Goal: Information Seeking & Learning: Learn about a topic

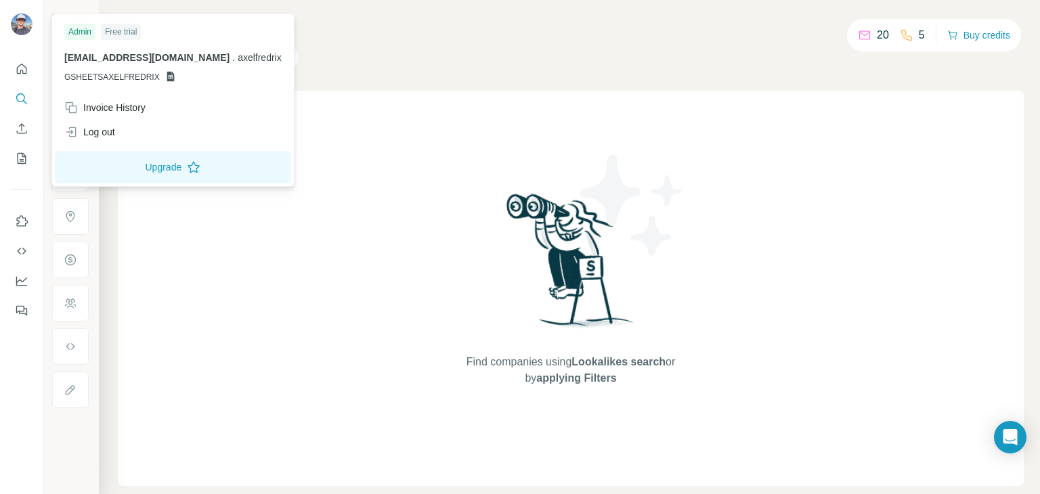
click at [323, 177] on div "Find companies using Lookalikes search or by applying Filters" at bounding box center [571, 288] width 906 height 395
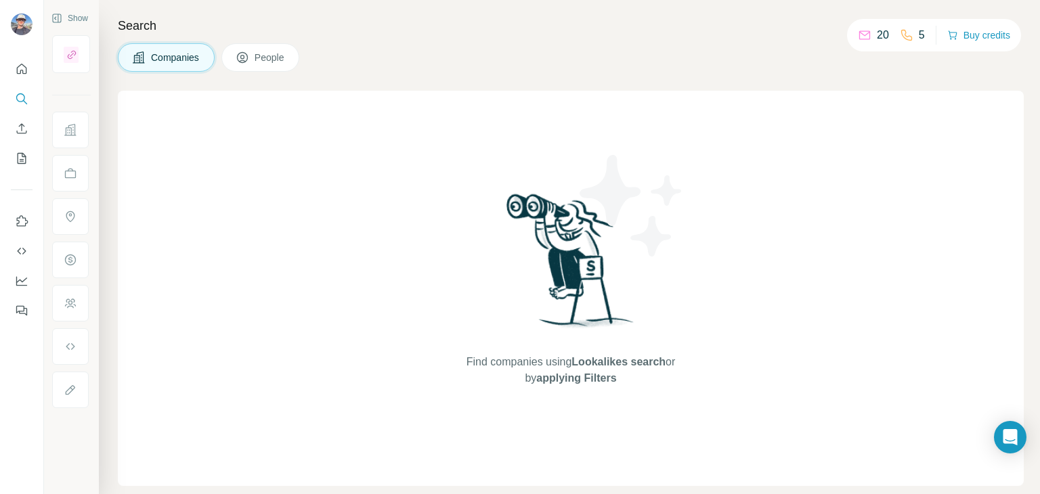
click at [262, 66] on button "People" at bounding box center [260, 57] width 79 height 28
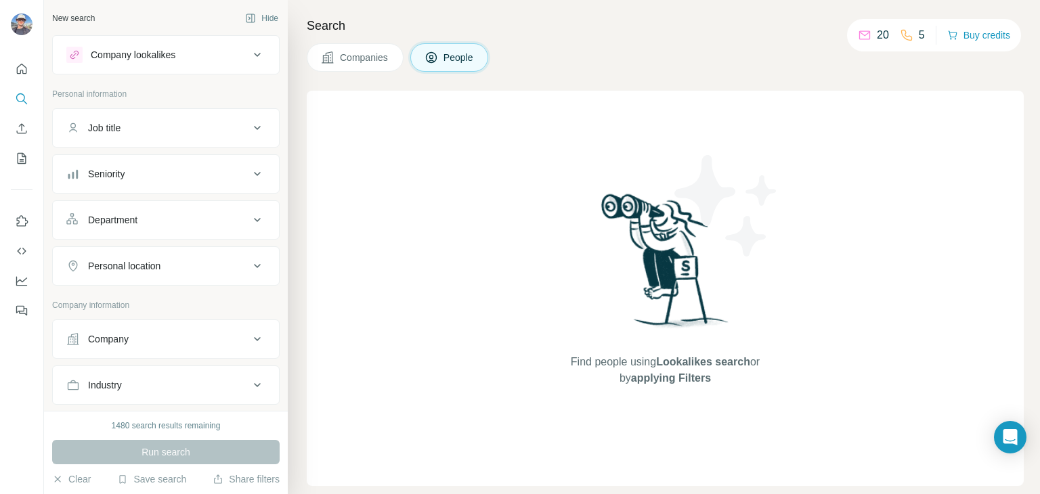
click at [222, 119] on button "Job title" at bounding box center [166, 128] width 226 height 32
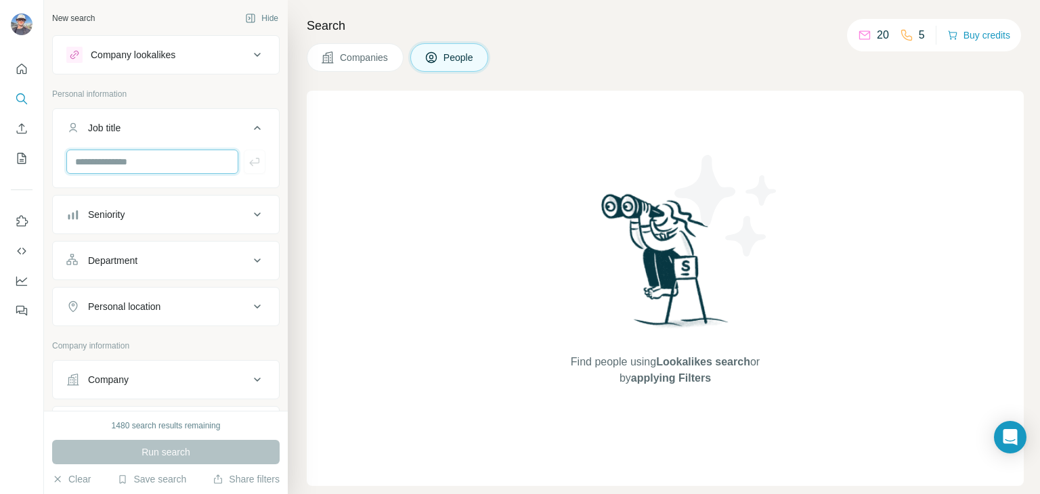
click at [154, 164] on input "text" at bounding box center [152, 162] width 172 height 24
click at [217, 59] on div "Company lookalikes" at bounding box center [157, 55] width 183 height 16
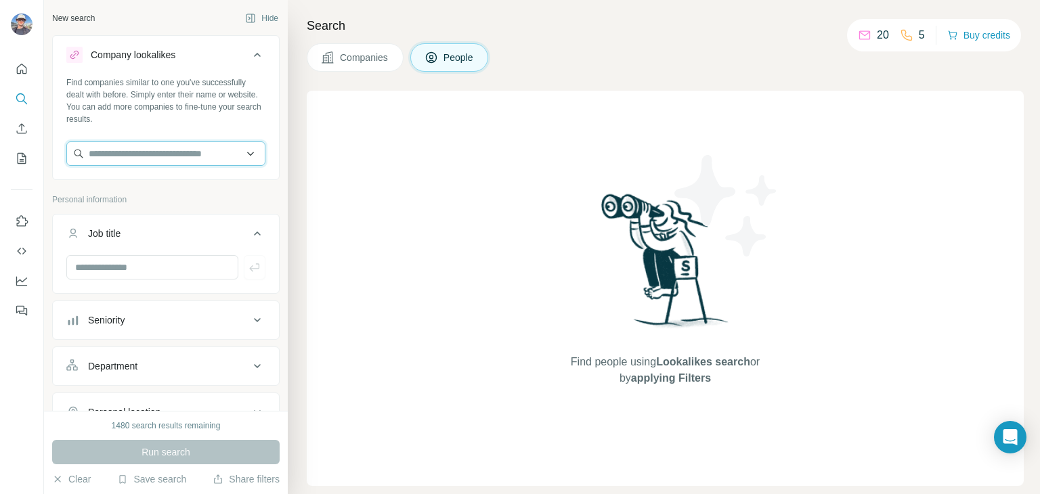
click at [236, 157] on input "text" at bounding box center [165, 154] width 199 height 24
click at [241, 154] on input "text" at bounding box center [165, 154] width 199 height 24
click at [249, 58] on icon at bounding box center [257, 55] width 16 height 16
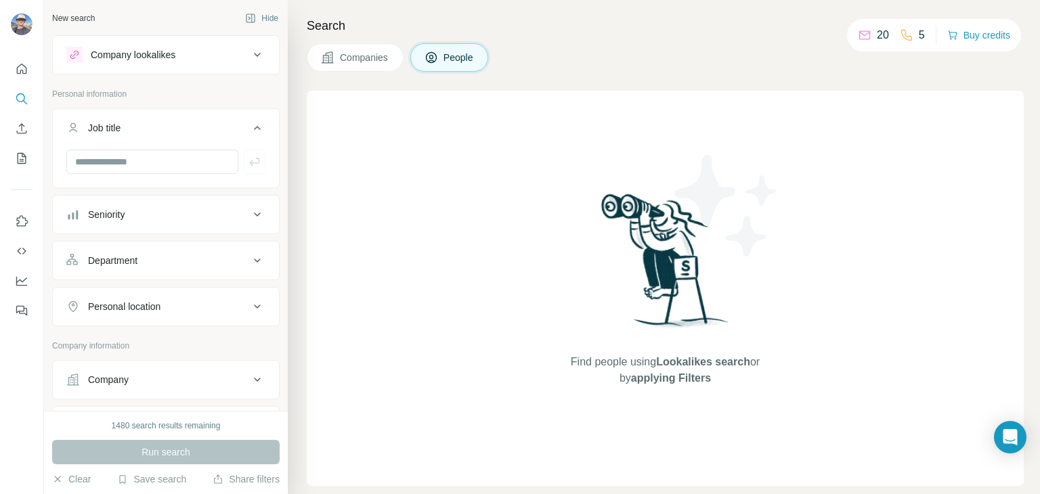
click at [185, 391] on button "Company" at bounding box center [166, 380] width 226 height 32
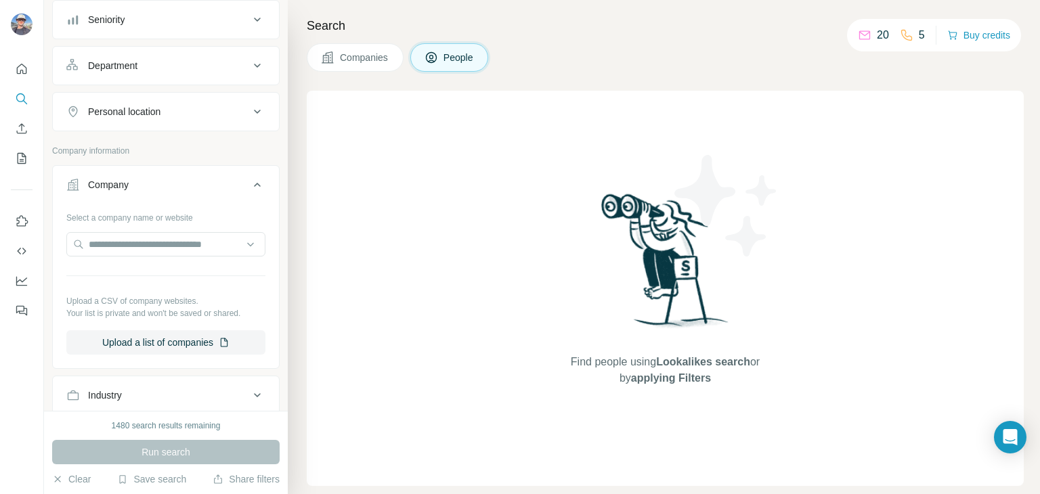
scroll to position [198, 0]
click at [184, 242] on input "text" at bounding box center [165, 242] width 199 height 24
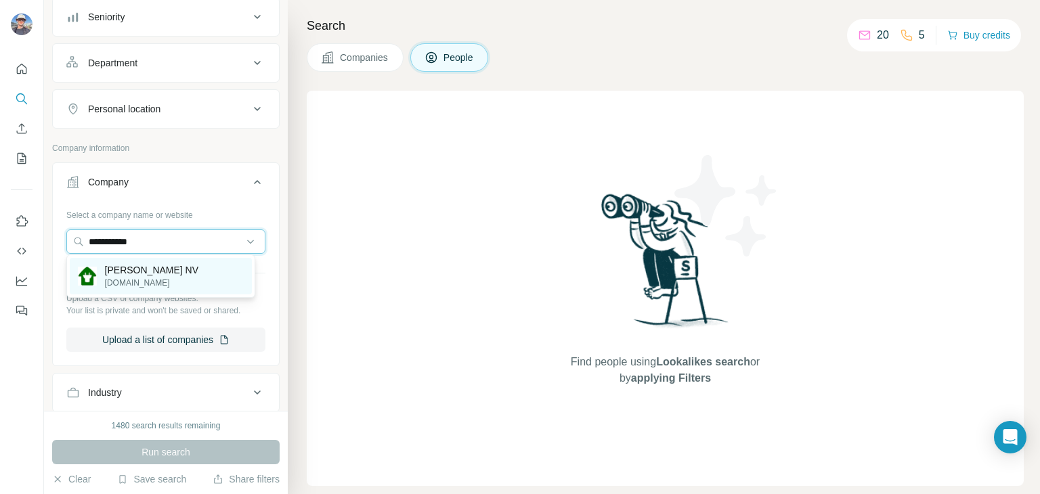
type input "**********"
click at [153, 266] on p "[PERSON_NAME] NV" at bounding box center [151, 270] width 93 height 14
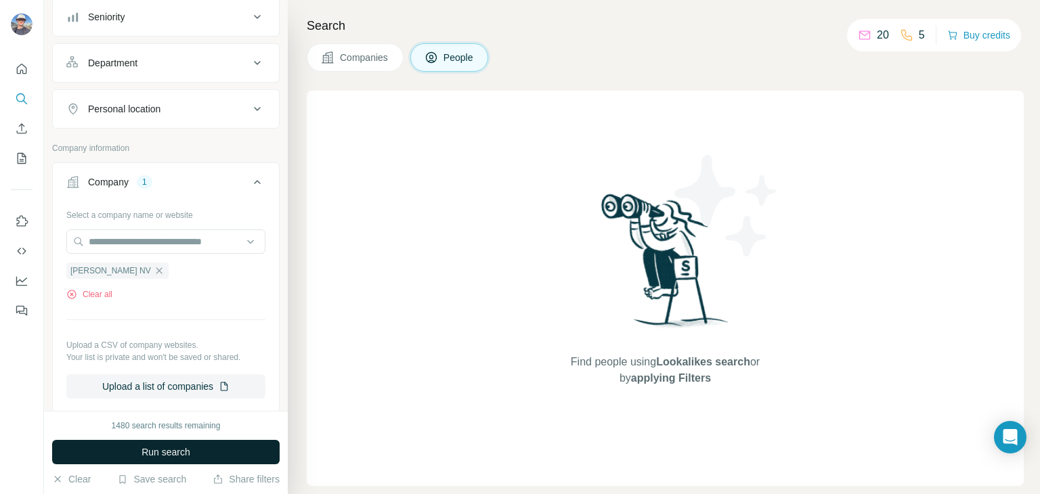
click at [90, 457] on button "Run search" at bounding box center [165, 452] width 227 height 24
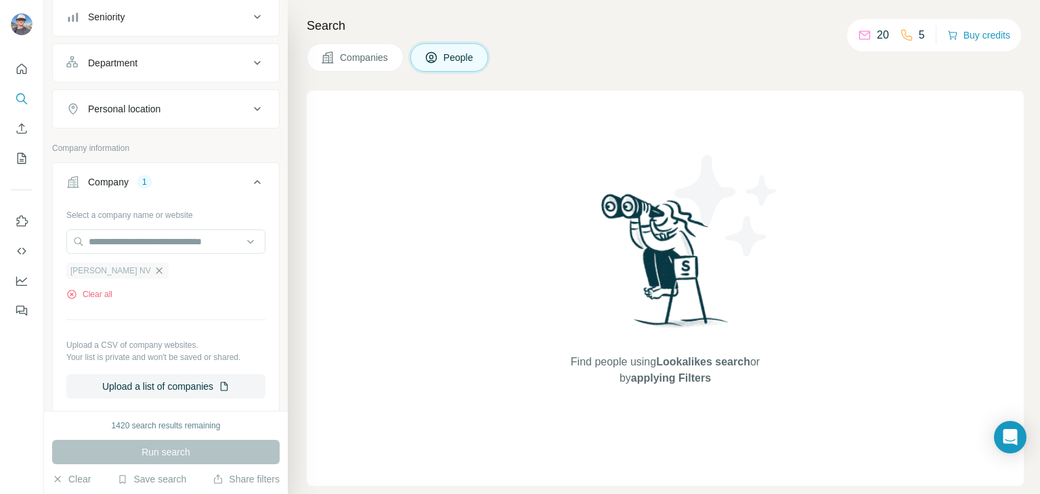
click at [154, 269] on icon "button" at bounding box center [159, 270] width 11 height 11
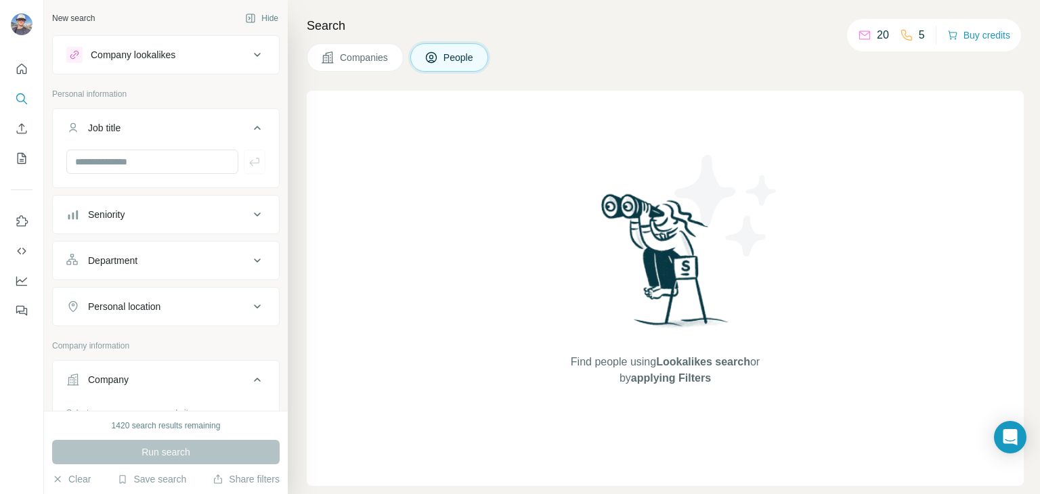
click at [249, 127] on icon at bounding box center [257, 128] width 16 height 16
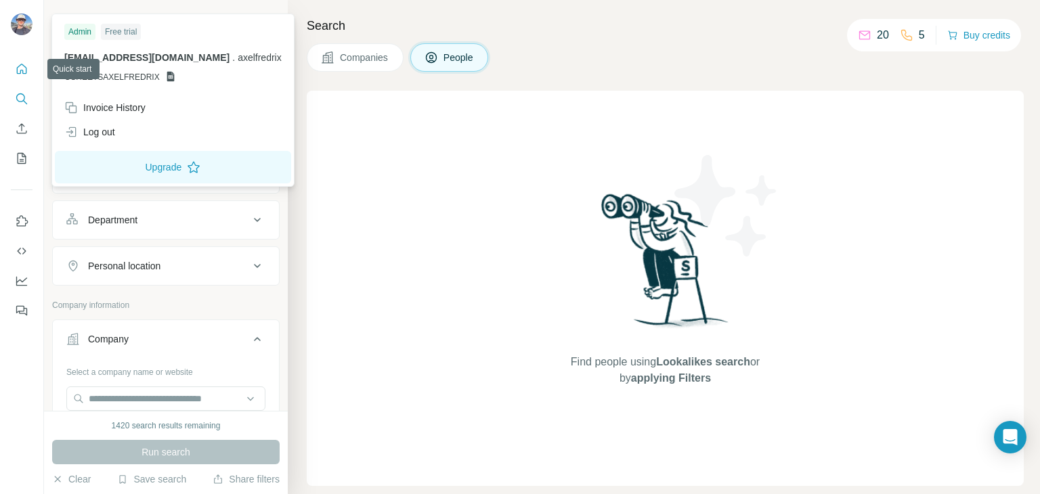
click at [26, 64] on icon "Quick start" at bounding box center [22, 69] width 14 height 14
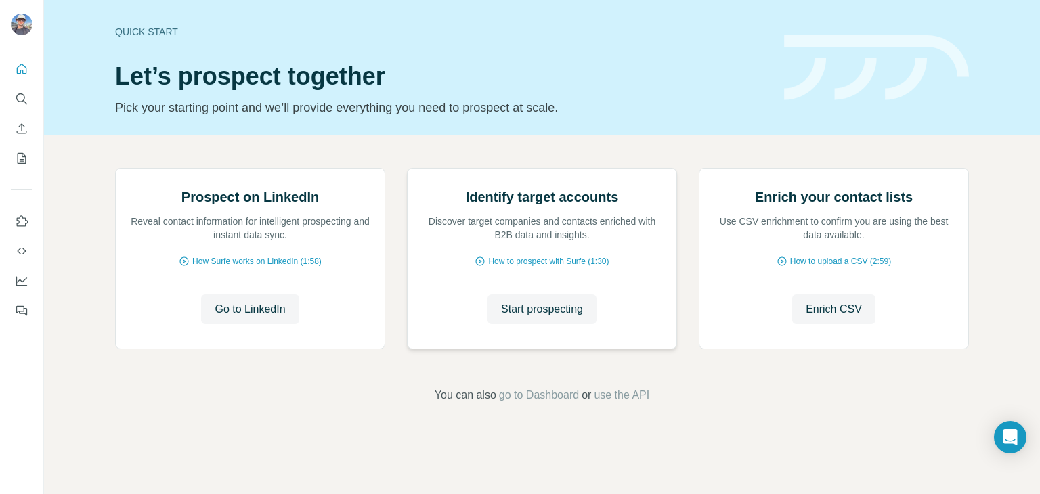
scroll to position [91, 0]
click at [26, 252] on icon "Use Surfe API" at bounding box center [22, 251] width 14 height 14
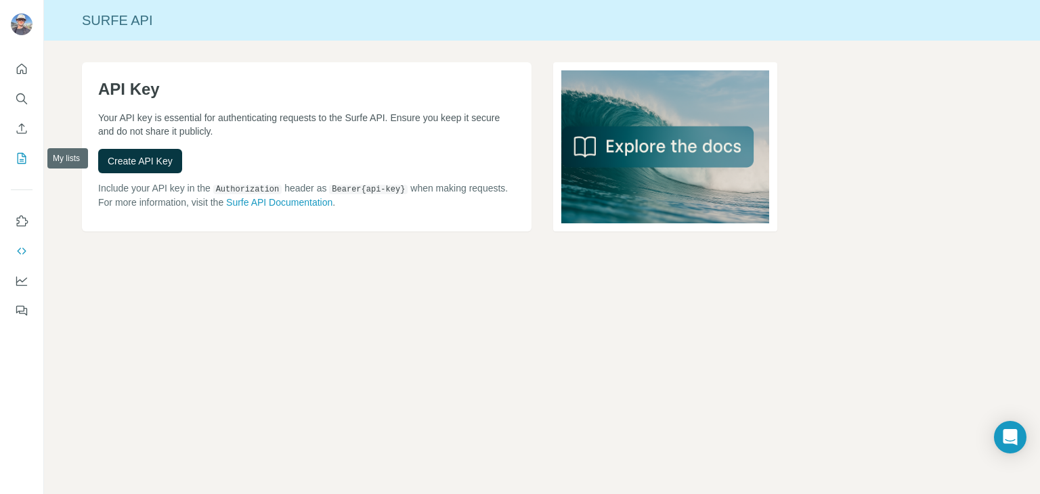
click at [22, 155] on icon "My lists" at bounding box center [22, 159] width 14 height 14
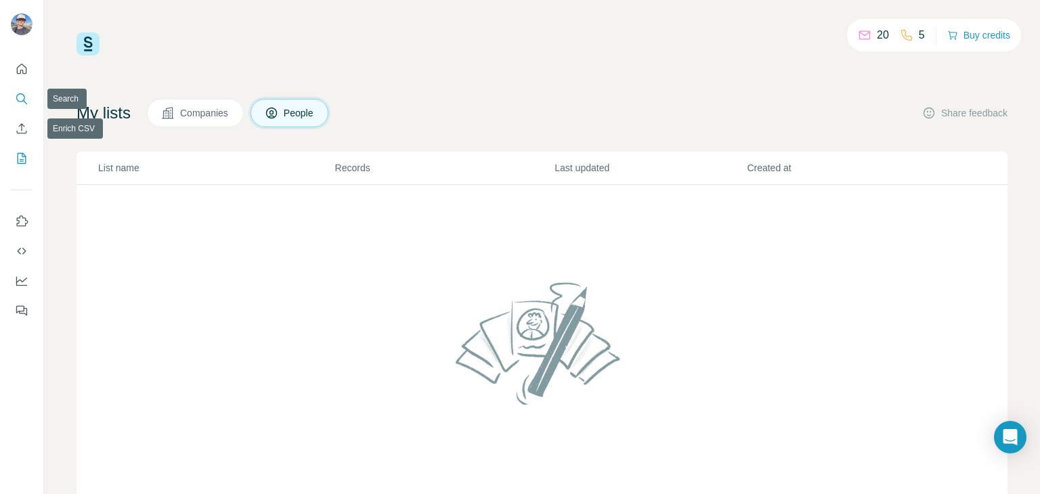
click at [30, 97] on button "Search" at bounding box center [22, 99] width 22 height 24
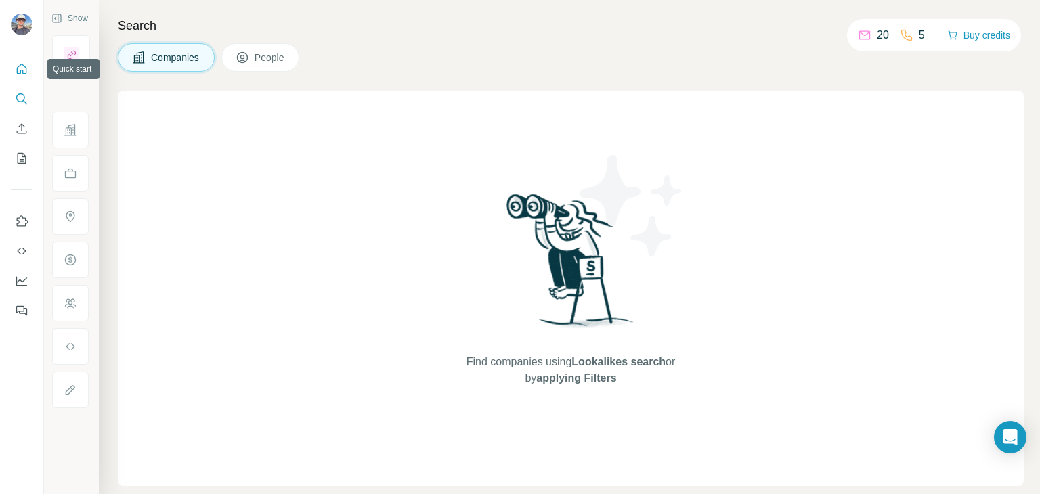
click at [21, 69] on icon "Quick start" at bounding box center [22, 69] width 14 height 14
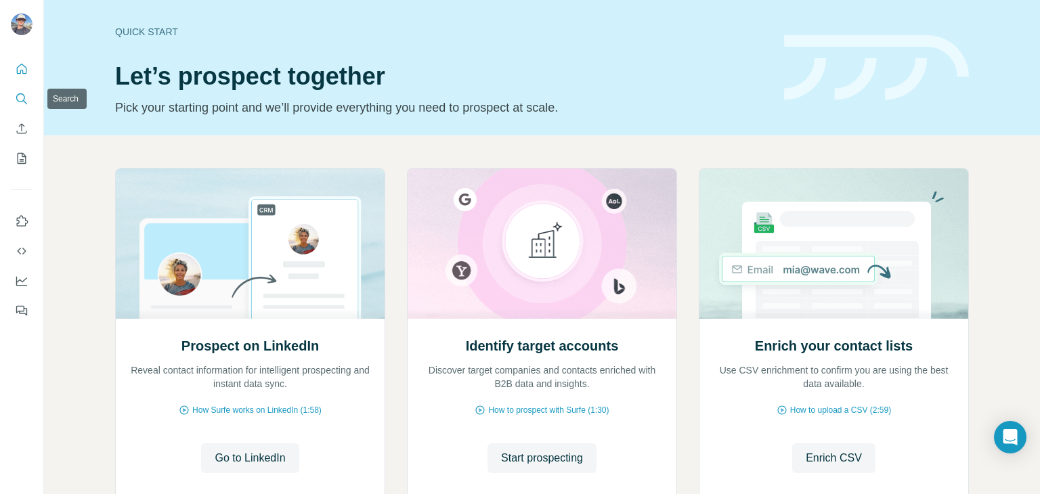
click at [24, 106] on button "Search" at bounding box center [22, 99] width 22 height 24
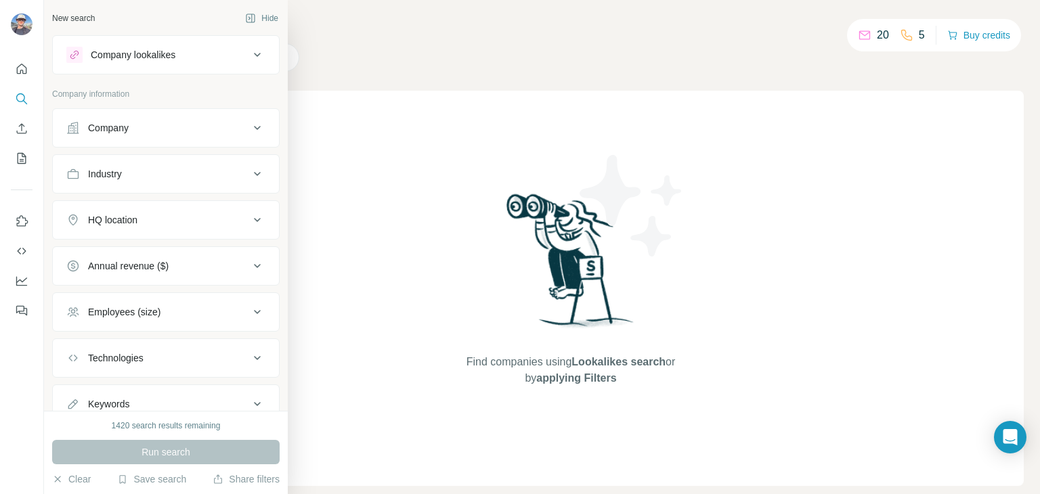
click at [207, 52] on div "Company lookalikes" at bounding box center [157, 55] width 183 height 16
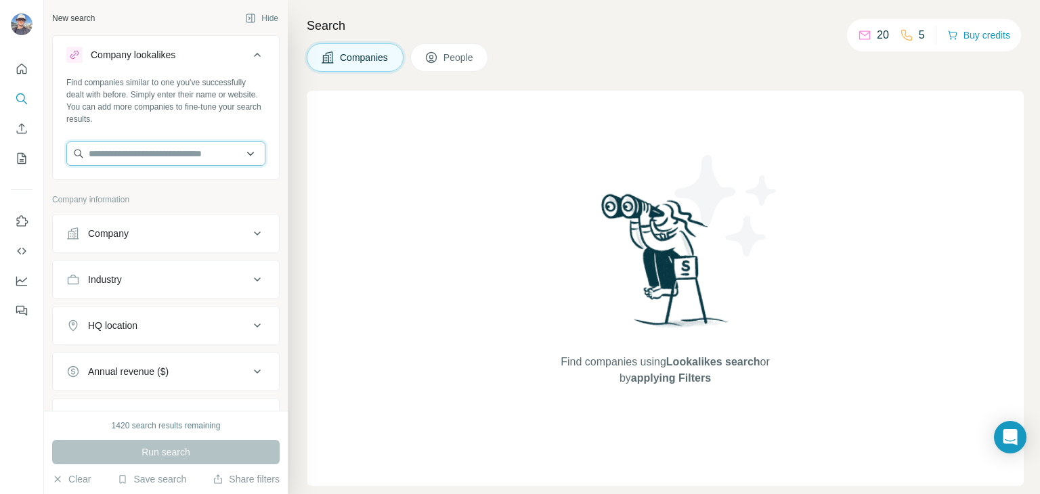
click at [175, 165] on input "text" at bounding box center [165, 154] width 199 height 24
paste input "*****"
type input "*****"
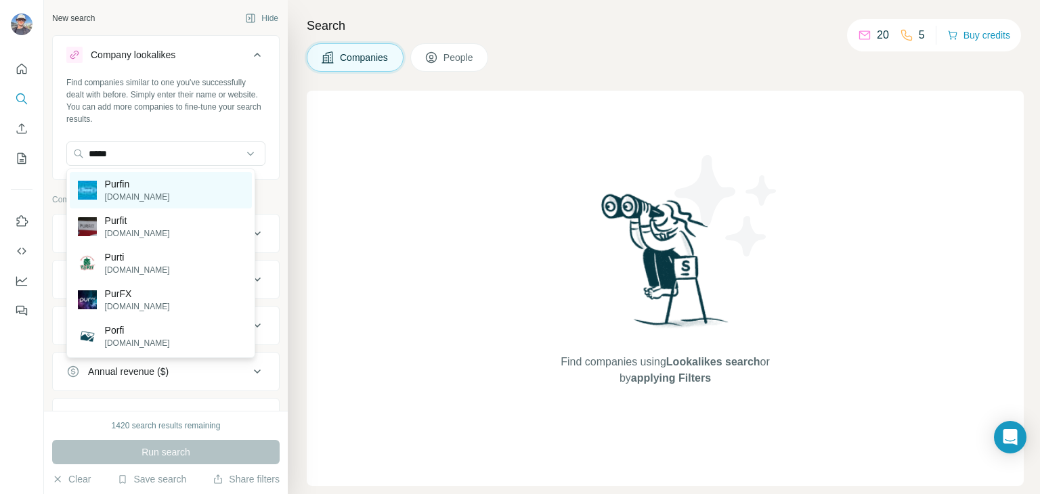
click at [190, 196] on div "Purfin [DOMAIN_NAME]" at bounding box center [161, 190] width 182 height 37
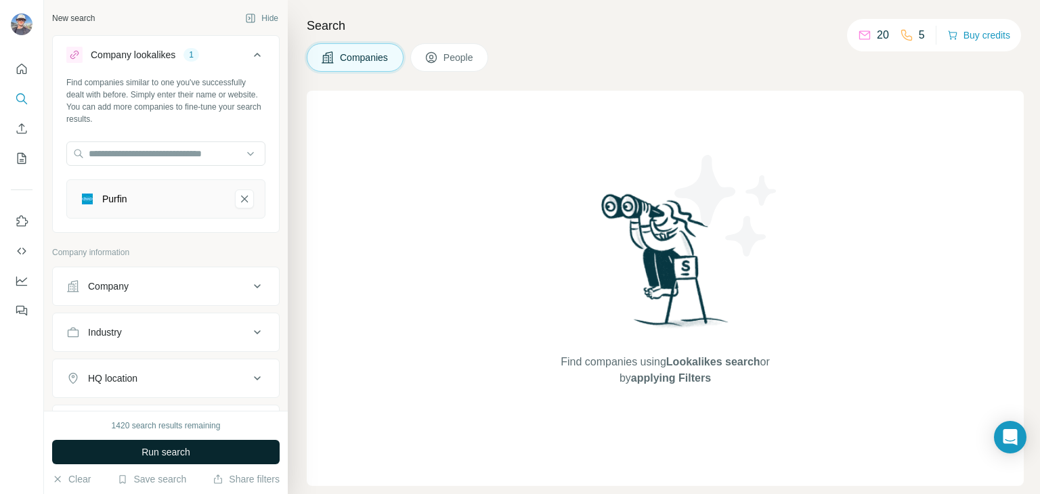
click at [221, 450] on button "Run search" at bounding box center [165, 452] width 227 height 24
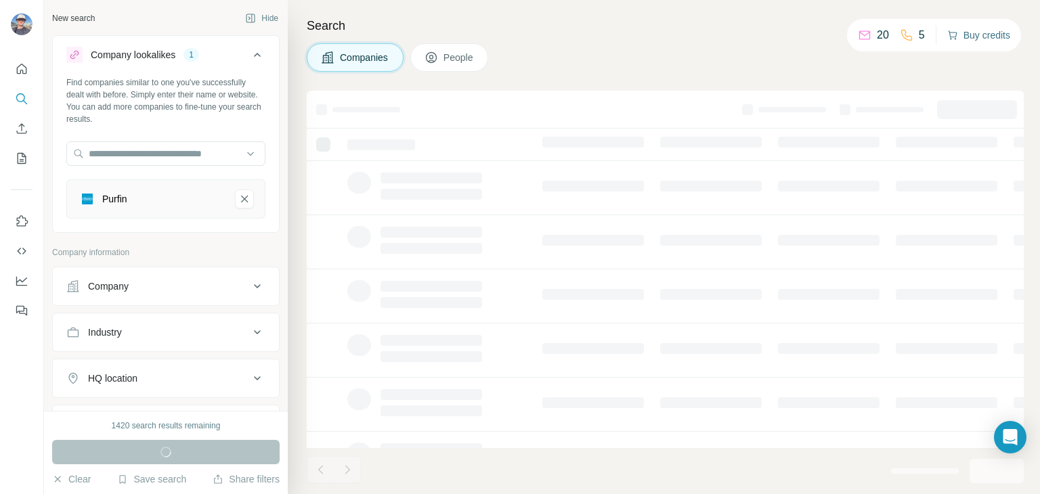
click at [997, 33] on button "Buy credits" at bounding box center [978, 35] width 63 height 19
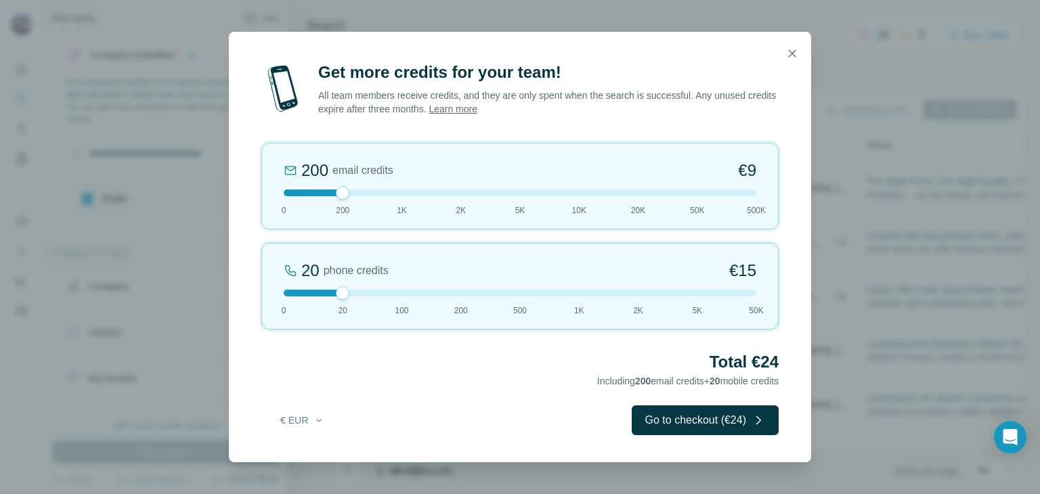
drag, startPoint x: 347, startPoint y: 191, endPoint x: 319, endPoint y: 194, distance: 28.0
click at [319, 194] on div at bounding box center [520, 193] width 473 height 7
click at [344, 194] on div at bounding box center [343, 193] width 14 height 14
click at [397, 198] on div at bounding box center [402, 193] width 14 height 14
drag, startPoint x: 398, startPoint y: 196, endPoint x: 333, endPoint y: 193, distance: 65.1
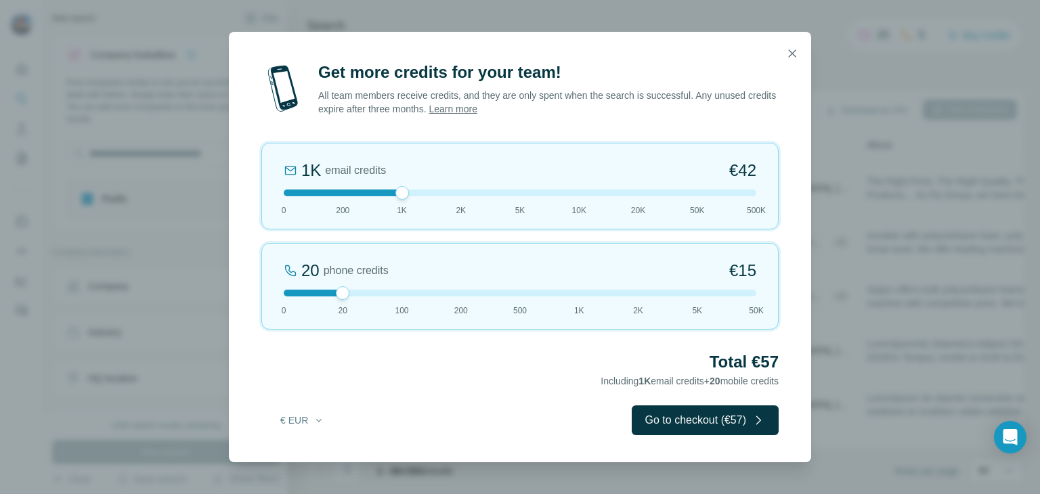
click at [333, 194] on div at bounding box center [520, 193] width 473 height 7
click at [320, 413] on button "€ EUR" at bounding box center [302, 420] width 63 height 24
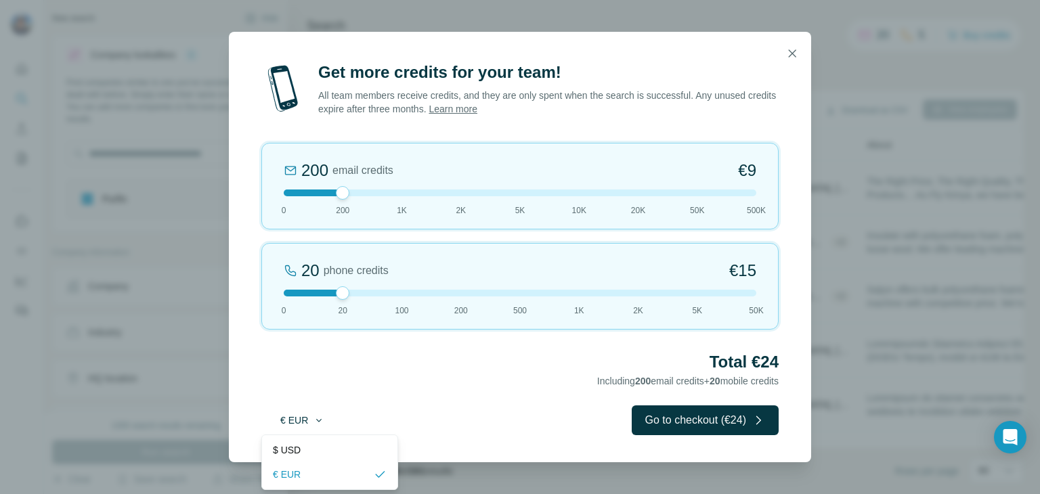
click at [320, 413] on button "€ EUR" at bounding box center [302, 420] width 63 height 24
click at [792, 52] on icon "button" at bounding box center [792, 54] width 14 height 14
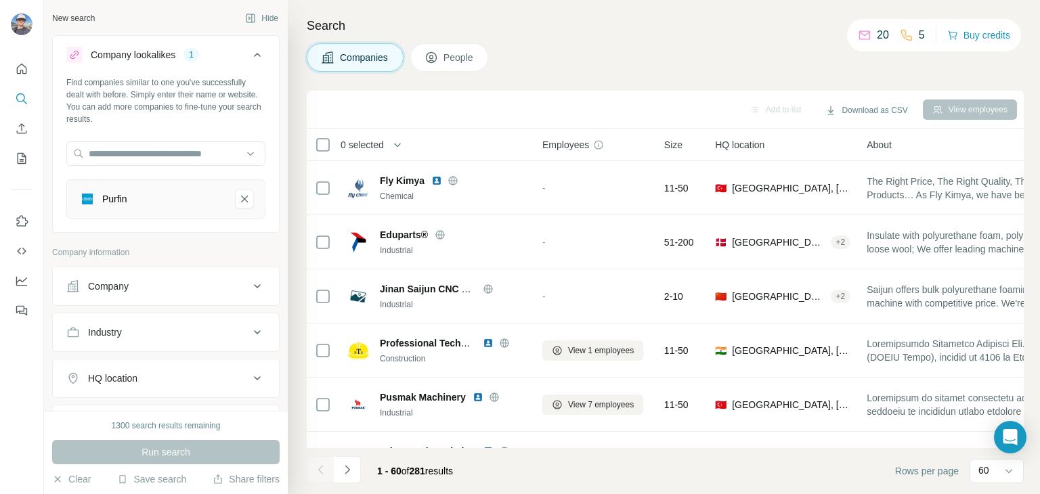
click at [223, 329] on div "Industry" at bounding box center [157, 333] width 183 height 14
click at [252, 326] on icon at bounding box center [257, 332] width 16 height 16
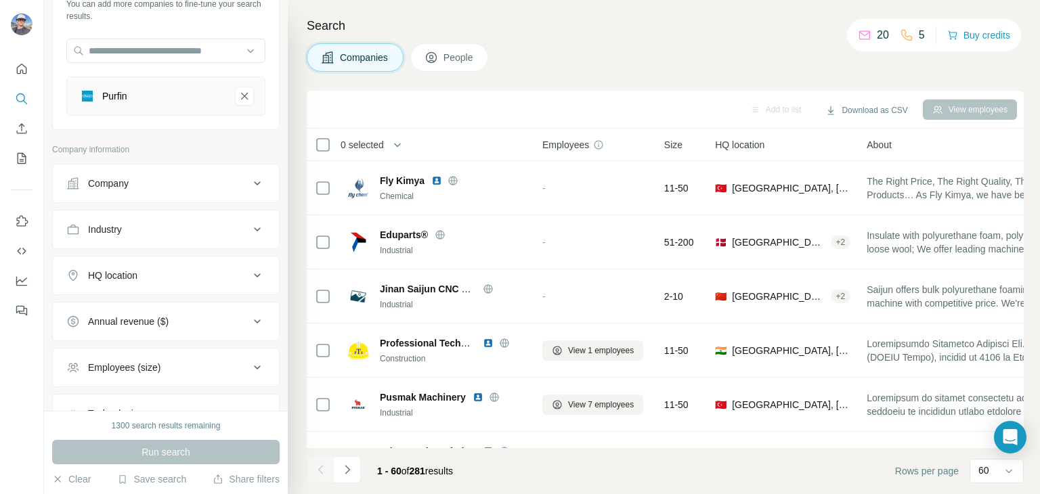
scroll to position [108, 0]
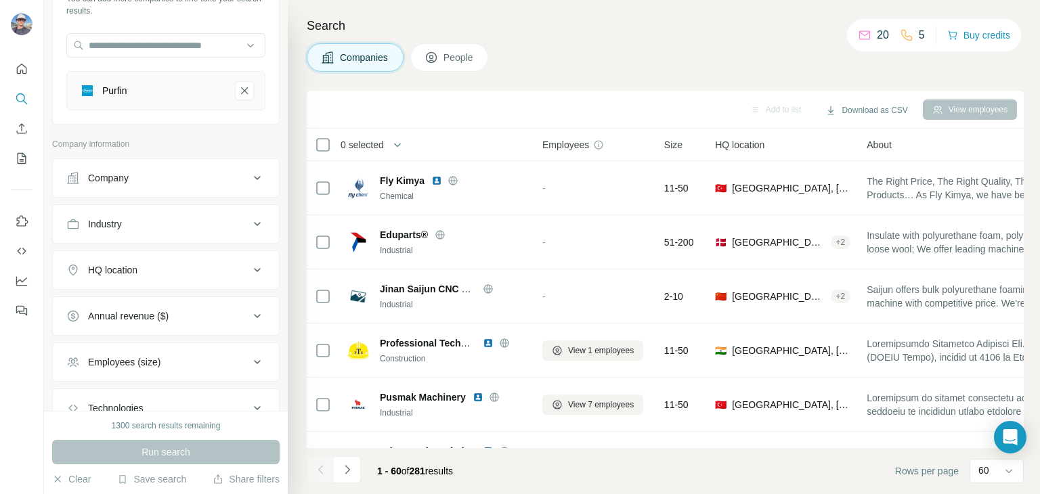
click at [249, 271] on icon at bounding box center [257, 270] width 16 height 16
click at [196, 309] on input "text" at bounding box center [165, 304] width 199 height 24
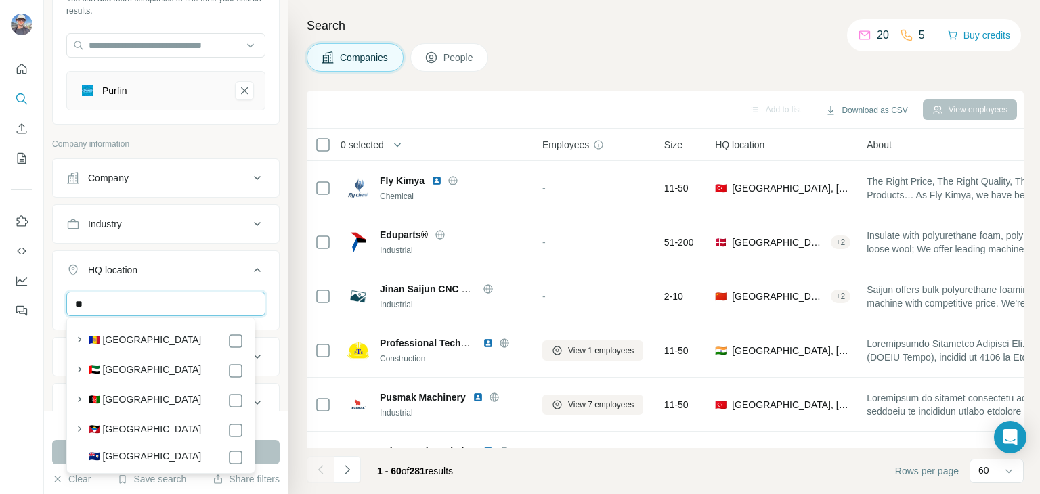
type input "*"
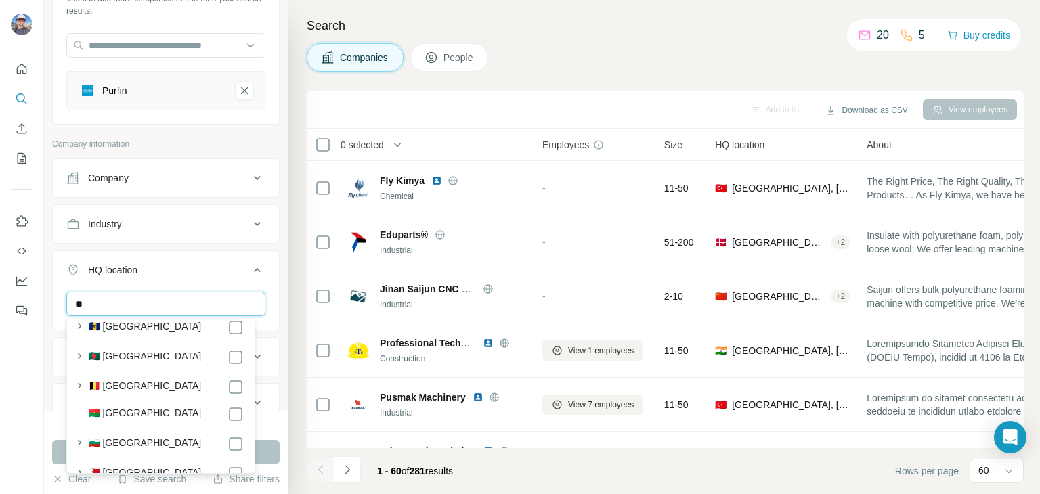
scroll to position [506, 0]
type input "**"
click at [267, 455] on button "Run search" at bounding box center [165, 452] width 227 height 24
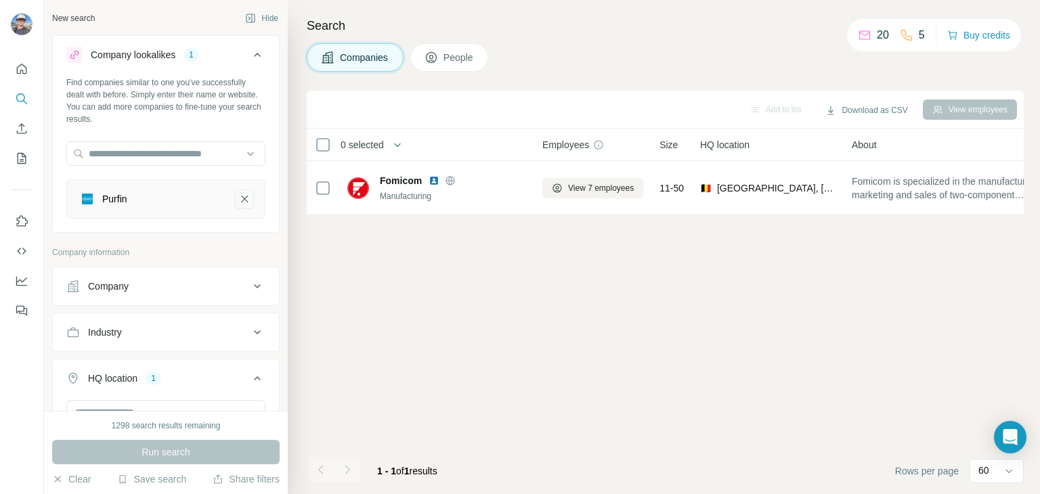
click at [238, 199] on icon "Purfin-remove-button" at bounding box center [244, 199] width 12 height 14
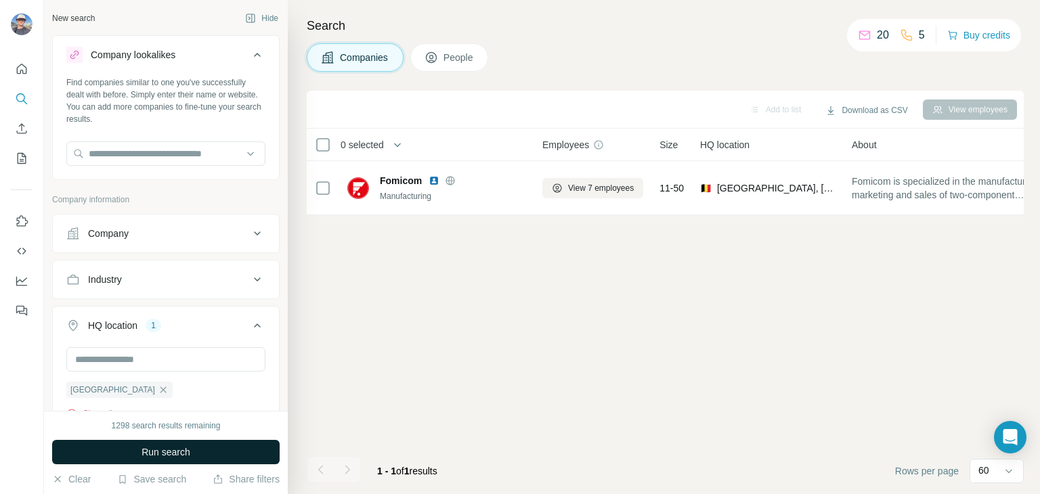
click at [133, 450] on button "Run search" at bounding box center [165, 452] width 227 height 24
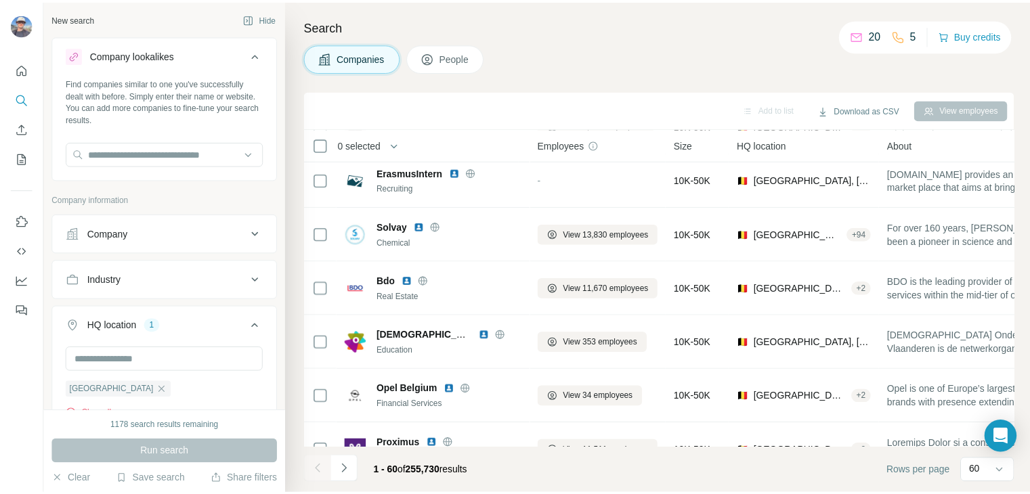
scroll to position [1121, 0]
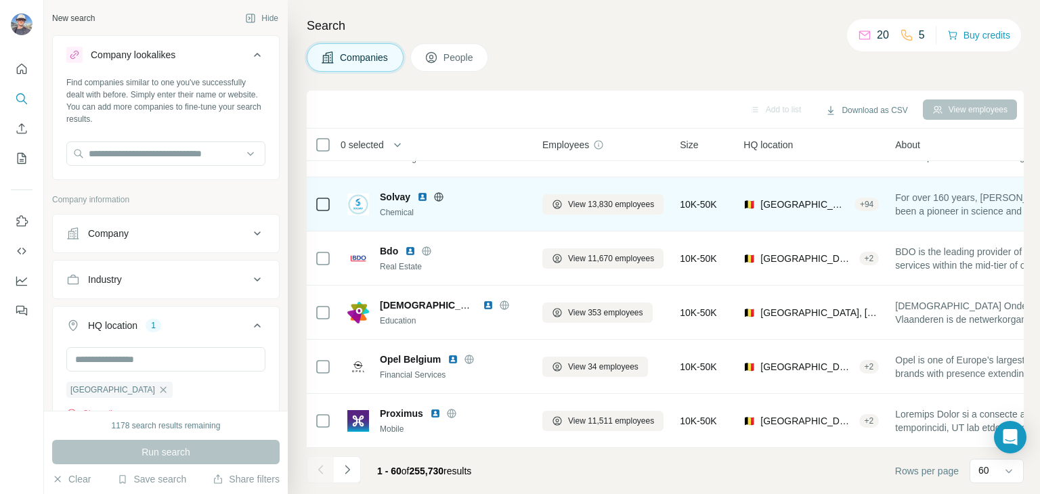
click at [436, 198] on icon at bounding box center [438, 197] width 11 height 11
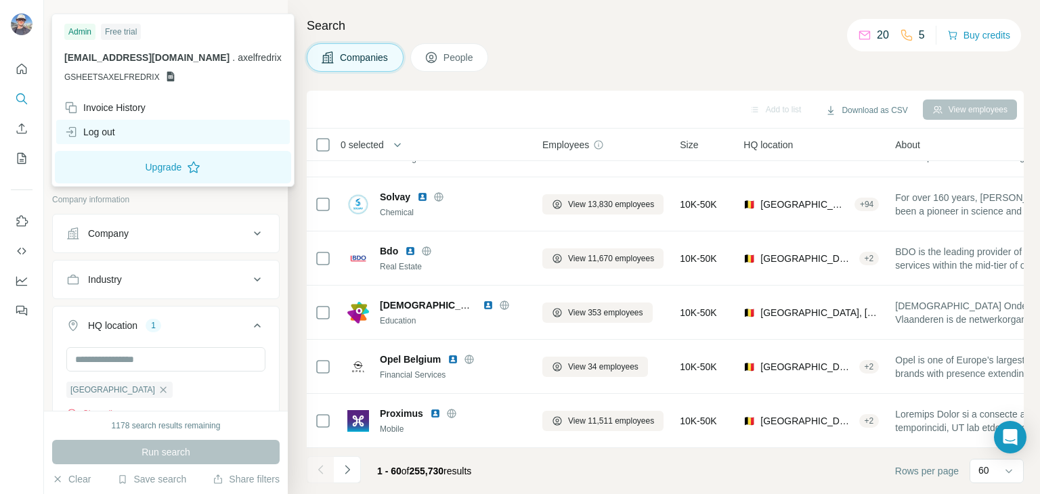
click at [111, 125] on div "Log out" at bounding box center [89, 132] width 51 height 14
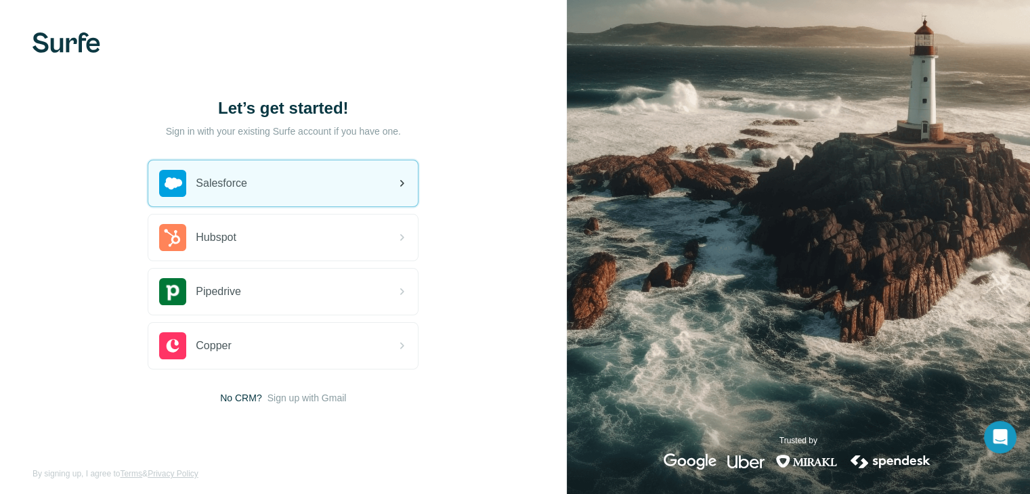
click at [347, 183] on div "Salesforce" at bounding box center [282, 183] width 269 height 46
